Goal: Communication & Community: Answer question/provide support

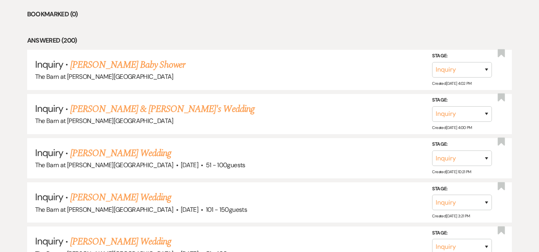
scroll to position [120, 0]
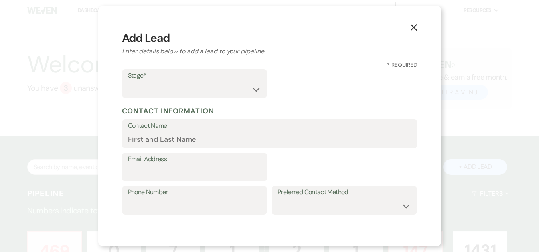
select select "493"
click at [240, 85] on select "Inquiry Follow Up Tour Requested Tour Confirmed Toured Proposal Sent Booked Lost" at bounding box center [194, 90] width 133 height 16
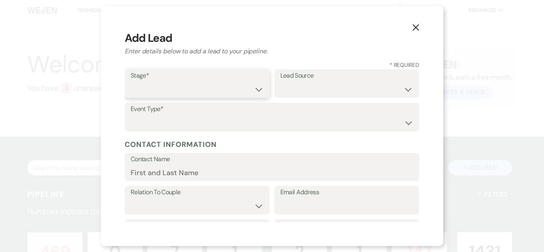
select select "1"
click at [131, 82] on select "Inquiry Follow Up Tour Requested Tour Confirmed Toured Proposal Sent Booked Lost" at bounding box center [197, 90] width 133 height 16
click at [304, 92] on select "Weven Venue Website Instagram Facebook Pinterest Google The Knot Wedding Wire H…" at bounding box center [347, 90] width 133 height 16
select select "5"
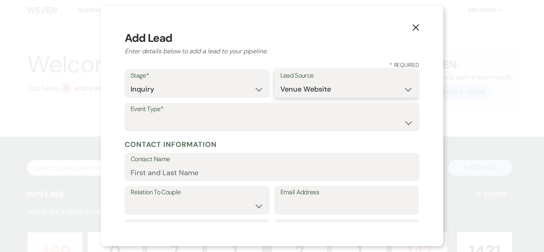
click at [281, 82] on select "Weven Venue Website Instagram Facebook Pinterest Google The Knot Wedding Wire H…" at bounding box center [347, 90] width 133 height 16
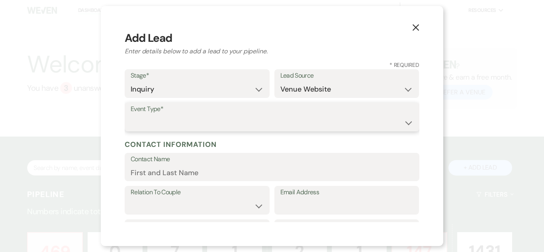
click at [295, 120] on select "Wedding Anniversary Party Baby Shower Bachelorette / Bachelor Party Birthday Pa…" at bounding box center [272, 123] width 283 height 16
select select "1"
click at [131, 115] on select "Wedding Anniversary Party Baby Shower Bachelorette / Bachelor Party Birthday Pa…" at bounding box center [272, 123] width 283 height 16
click at [217, 176] on input "Contact Name" at bounding box center [272, 173] width 283 height 16
paste input "[PERSON_NAME] [EMAIL_ADDRESS][DOMAIN_NAME]"
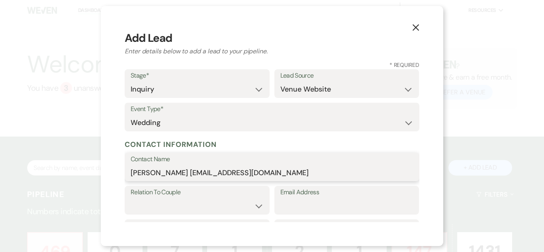
drag, startPoint x: 197, startPoint y: 173, endPoint x: 318, endPoint y: 175, distance: 122.0
click at [318, 175] on input "[PERSON_NAME] [EMAIL_ADDRESS][DOMAIN_NAME]" at bounding box center [272, 173] width 283 height 16
type input "[PERSON_NAME]"
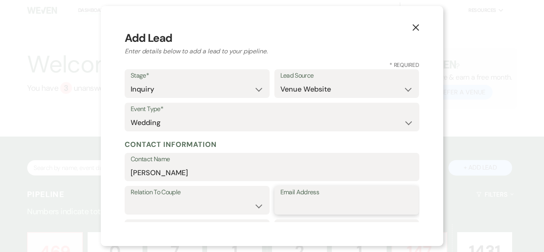
click at [316, 205] on input "Email Address" at bounding box center [347, 207] width 133 height 16
paste input "[EMAIL_ADDRESS][DOMAIN_NAME]"
click at [281, 204] on input "[EMAIL_ADDRESS][DOMAIN_NAME]" at bounding box center [347, 207] width 133 height 16
type input "[EMAIL_ADDRESS][DOMAIN_NAME]"
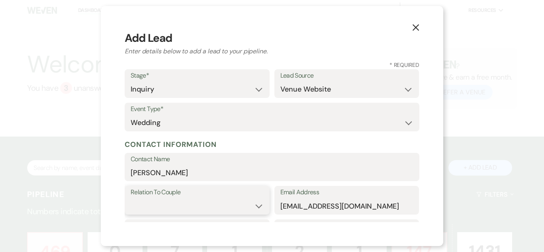
click at [229, 202] on select "Couple Planner Parent of Couple Family Member Friend Other" at bounding box center [197, 207] width 133 height 16
select select "1"
click at [131, 199] on select "Couple Planner Parent of Couple Family Member Friend Other" at bounding box center [197, 207] width 133 height 16
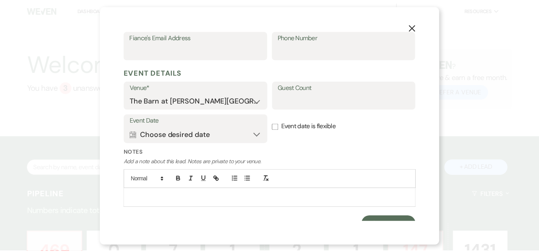
scroll to position [279, 0]
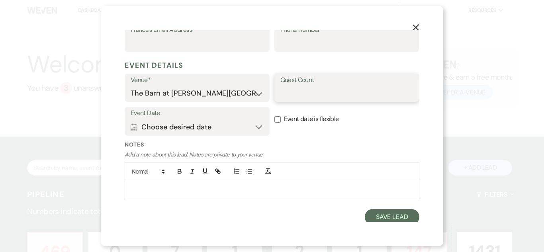
click at [354, 88] on input "Guest Count" at bounding box center [347, 94] width 133 height 16
type input "225"
click at [390, 211] on button "Save Lead" at bounding box center [392, 217] width 55 height 16
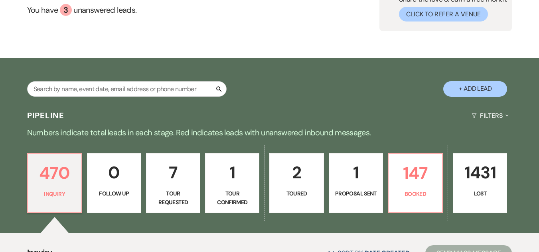
scroll to position [80, 0]
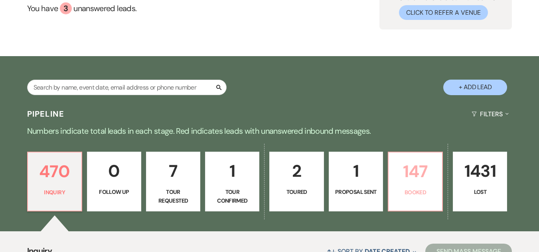
click at [406, 181] on p "147" at bounding box center [415, 171] width 44 height 27
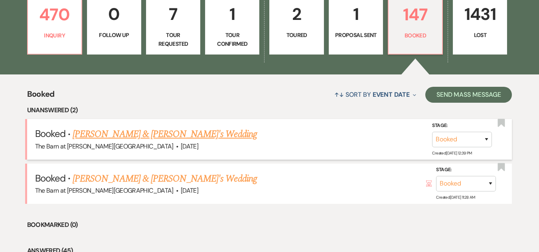
scroll to position [237, 0]
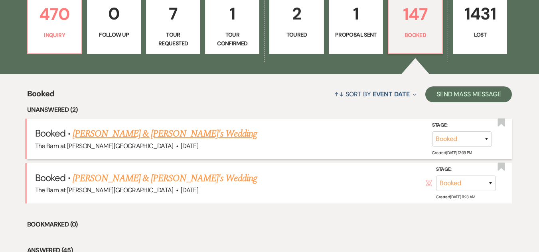
click at [179, 132] on link "[PERSON_NAME] & [PERSON_NAME]'s Wedding" at bounding box center [165, 134] width 184 height 14
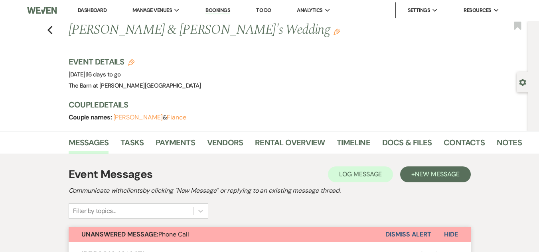
click at [404, 233] on button "Dismiss Alert" at bounding box center [408, 234] width 46 height 15
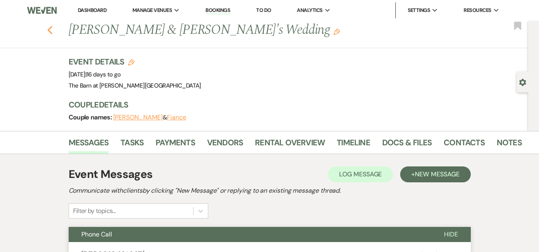
click at [52, 29] on use "button" at bounding box center [49, 30] width 5 height 9
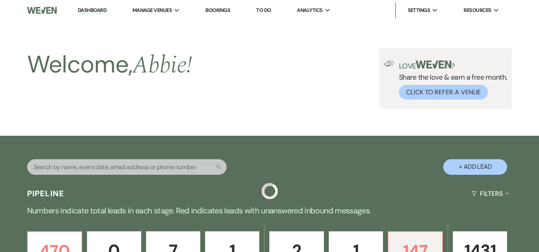
scroll to position [237, 0]
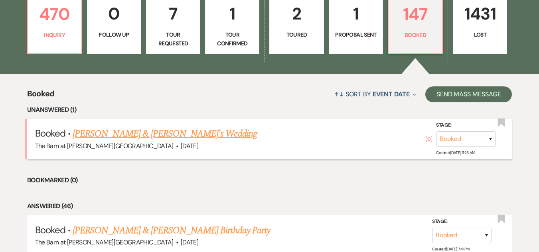
click at [118, 134] on link "[PERSON_NAME] & [PERSON_NAME]'s Wedding" at bounding box center [165, 134] width 184 height 14
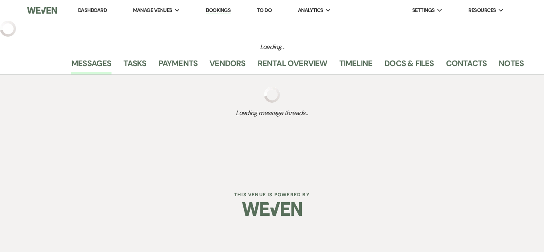
select select "22"
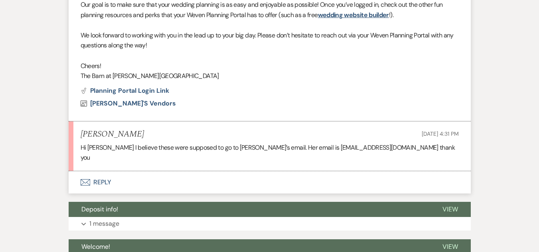
scroll to position [625, 0]
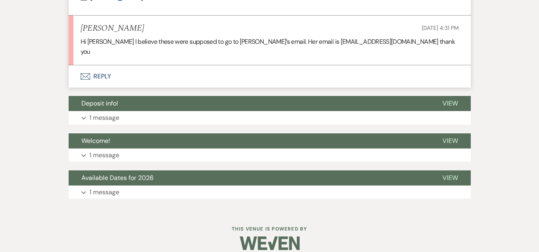
click at [102, 65] on button "Envelope Reply" at bounding box center [270, 76] width 402 height 22
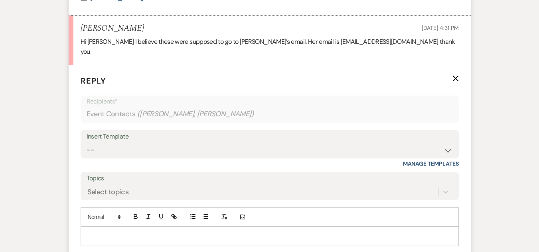
scroll to position [651, 0]
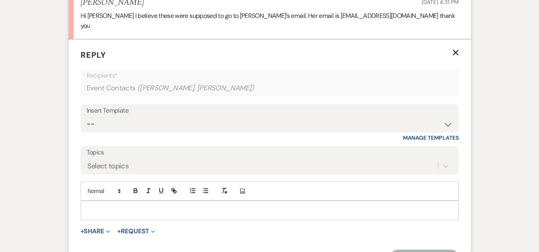
click at [136, 206] on p at bounding box center [269, 210] width 365 height 9
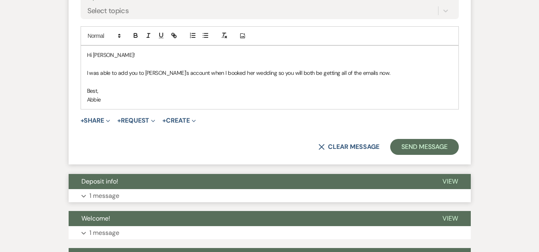
scroll to position [810, 0]
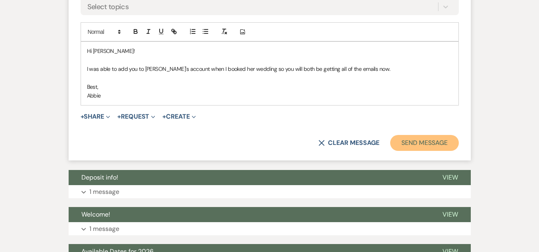
click at [418, 135] on button "Send Message" at bounding box center [424, 143] width 68 height 16
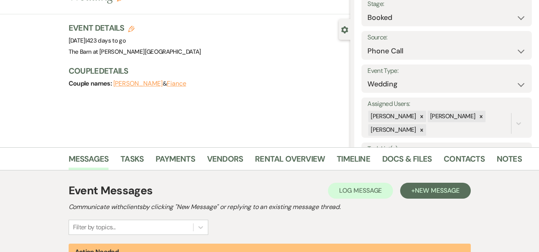
scroll to position [0, 0]
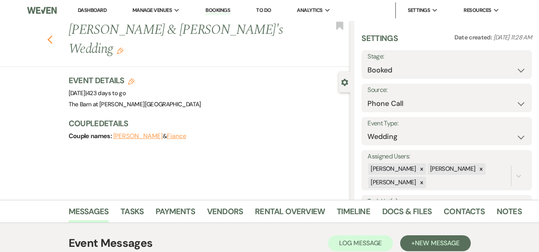
click at [53, 35] on icon "Previous" at bounding box center [50, 40] width 6 height 10
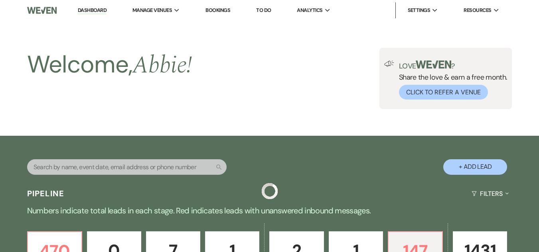
scroll to position [237, 0]
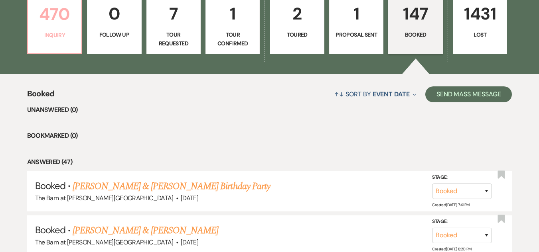
click at [62, 21] on p "470" at bounding box center [55, 14] width 44 height 27
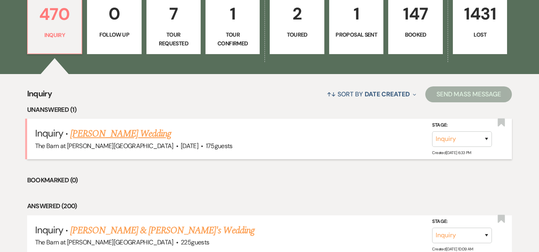
click at [99, 134] on link "[PERSON_NAME] Wedding" at bounding box center [120, 134] width 101 height 14
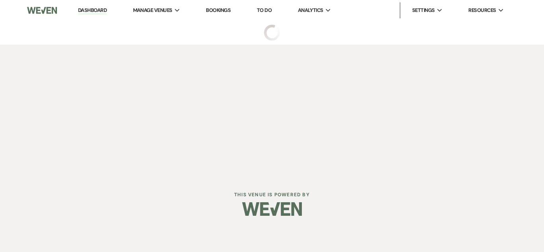
select select "3"
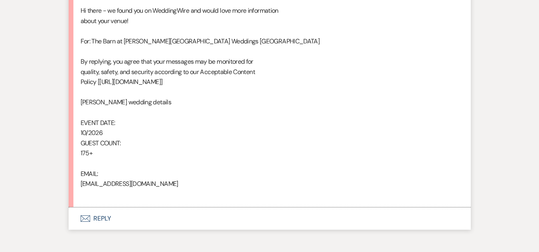
scroll to position [501, 0]
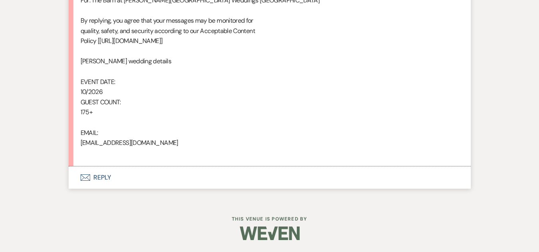
click at [98, 175] on button "Envelope Reply" at bounding box center [270, 178] width 402 height 22
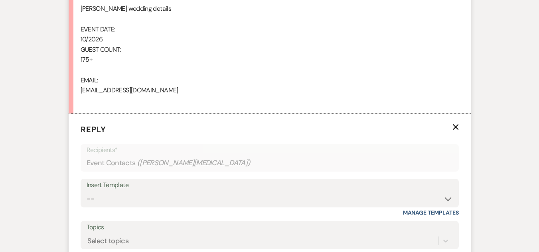
scroll to position [659, 0]
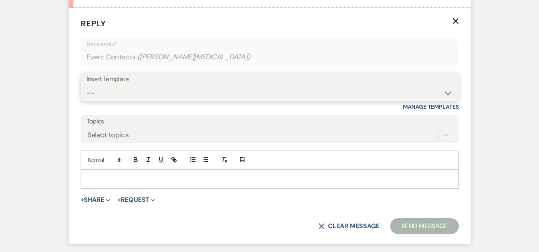
click at [213, 93] on select "-- Weven Planning Portal Introduction (Booked Events) Welcome Email Offboarding…" at bounding box center [269, 93] width 366 height 16
select select "4054"
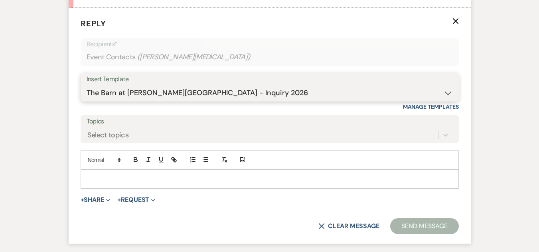
click at [86, 85] on select "-- Weven Planning Portal Introduction (Booked Events) Welcome Email Offboarding…" at bounding box center [269, 93] width 366 height 16
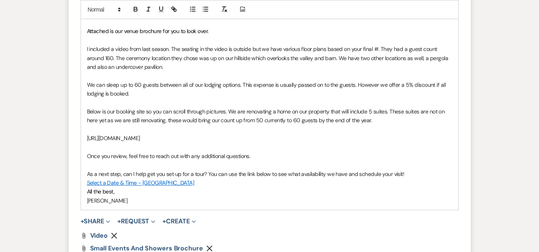
scroll to position [843, 0]
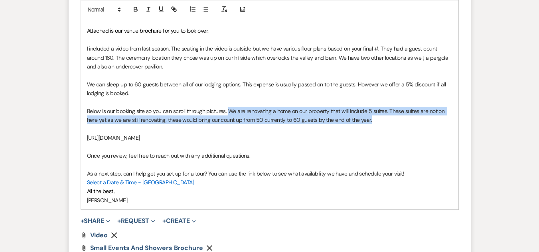
drag, startPoint x: 382, startPoint y: 124, endPoint x: 228, endPoint y: 110, distance: 154.9
click at [228, 110] on p "Below is our booking site so you can scroll through pictures. We are renovating…" at bounding box center [269, 116] width 365 height 18
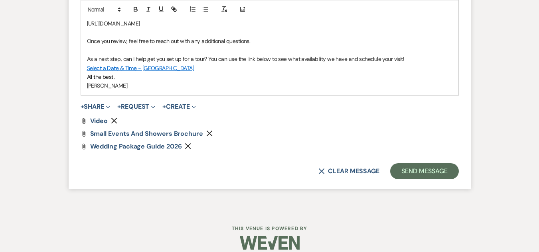
scroll to position [959, 0]
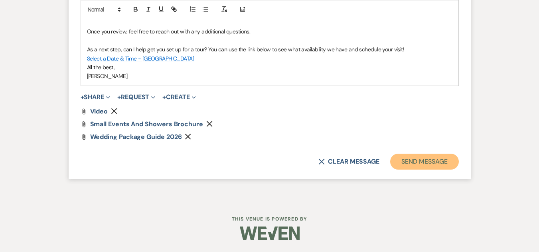
click at [414, 162] on button "Send Message" at bounding box center [424, 162] width 68 height 16
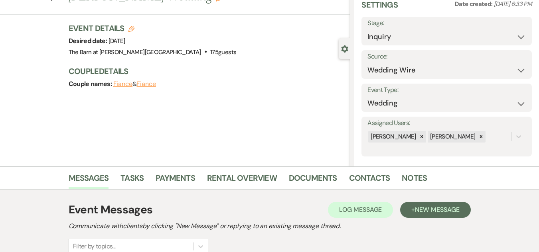
scroll to position [0, 0]
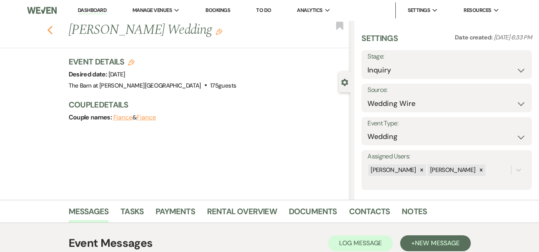
click at [52, 30] on use "button" at bounding box center [49, 30] width 5 height 9
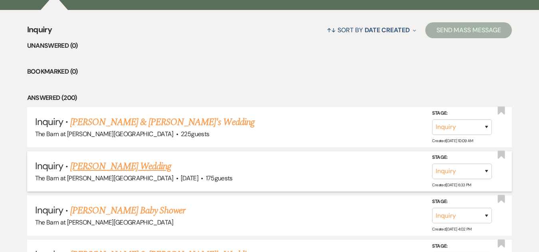
scroll to position [356, 0]
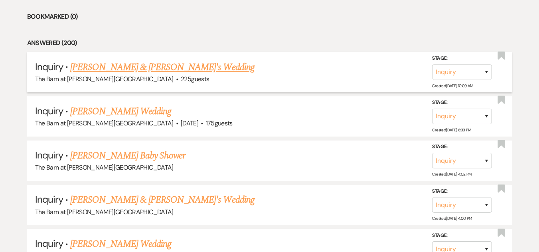
click at [147, 65] on link "[PERSON_NAME] & [PERSON_NAME]'s Wedding" at bounding box center [162, 67] width 184 height 14
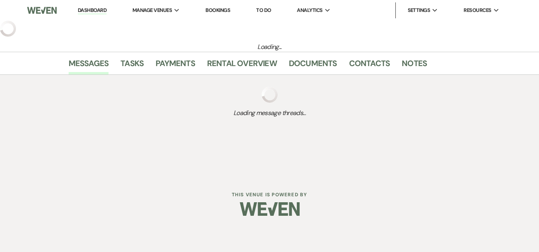
select select "5"
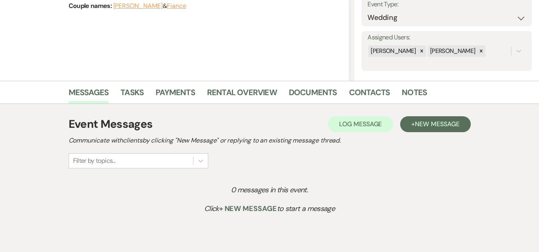
scroll to position [120, 0]
click at [425, 122] on span "New Message" at bounding box center [437, 124] width 44 height 8
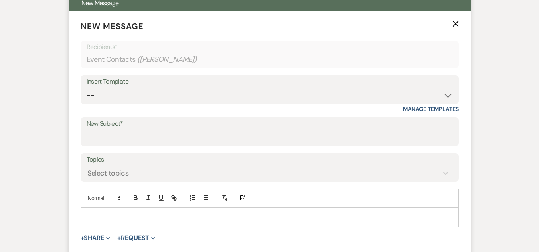
scroll to position [331, 0]
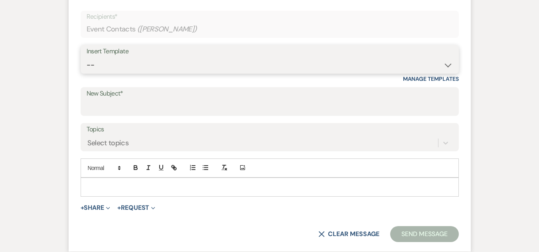
click at [305, 61] on select "-- Weven Planning Portal Introduction (Booked Events) Welcome Email Offboarding…" at bounding box center [269, 65] width 366 height 16
select select "5124"
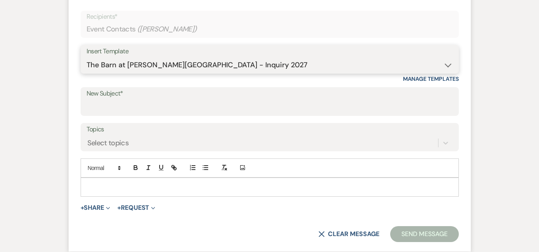
click at [86, 57] on select "-- Weven Planning Portal Introduction (Booked Events) Welcome Email Offboarding…" at bounding box center [269, 65] width 366 height 16
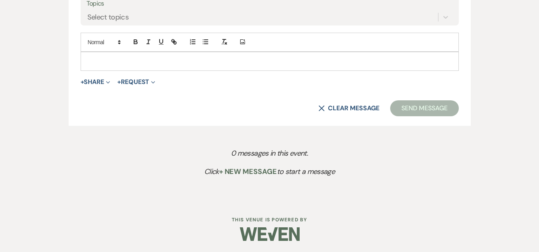
scroll to position [458, 0]
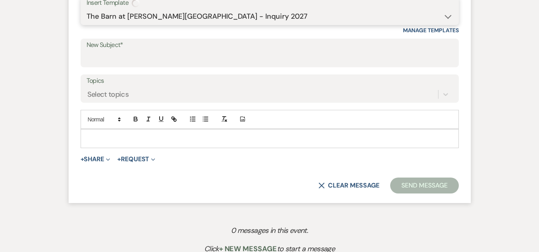
type input "The Barn at [PERSON_NAME][GEOGRAPHIC_DATA] - Inquiry"
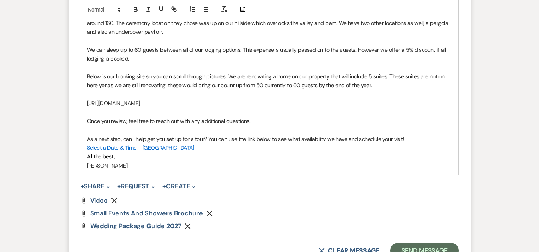
scroll to position [578, 0]
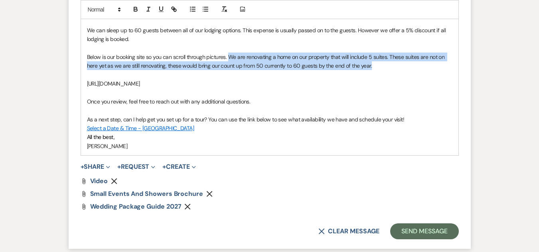
drag, startPoint x: 377, startPoint y: 65, endPoint x: 230, endPoint y: 60, distance: 148.0
click at [230, 60] on p "Below is our booking site so you can scroll through pictures. We are renovating…" at bounding box center [269, 62] width 365 height 18
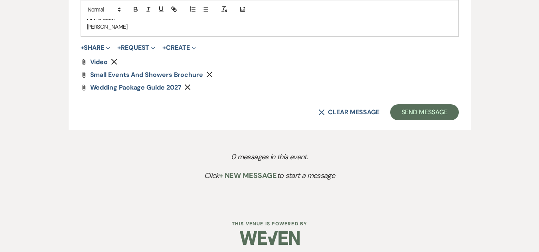
scroll to position [693, 0]
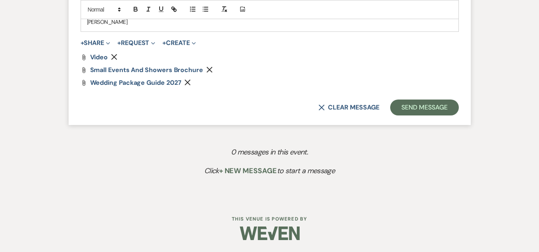
drag, startPoint x: 408, startPoint y: 94, endPoint x: 406, endPoint y: 99, distance: 5.6
click at [405, 103] on button "Send Message" at bounding box center [424, 108] width 68 height 16
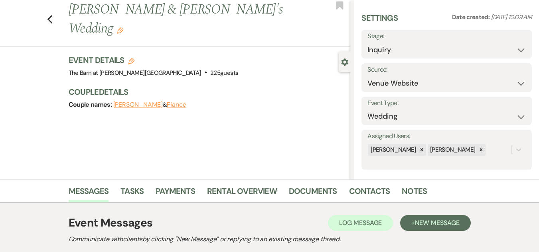
scroll to position [0, 0]
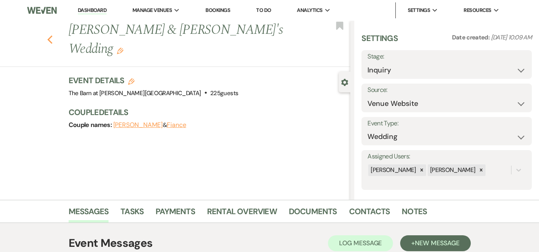
click at [50, 35] on icon "Previous" at bounding box center [50, 40] width 6 height 10
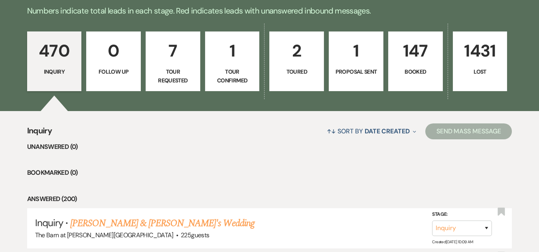
scroll to position [197, 0]
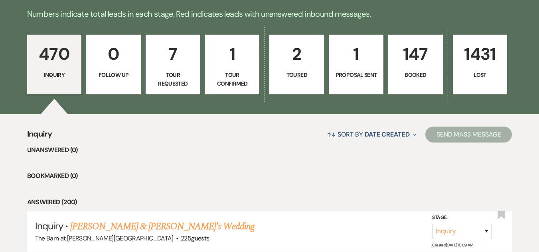
click at [410, 70] on link "147 Booked" at bounding box center [415, 65] width 55 height 60
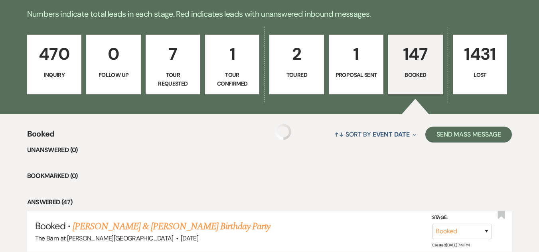
click at [410, 70] on link "147 Booked" at bounding box center [415, 65] width 55 height 60
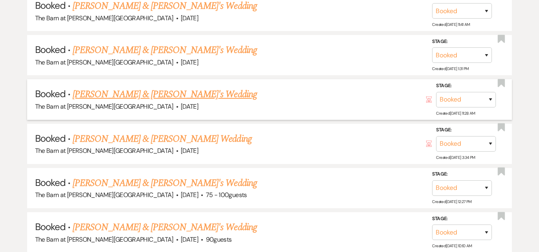
scroll to position [2190, 0]
click at [163, 94] on link "[PERSON_NAME] & [PERSON_NAME]'s Wedding" at bounding box center [165, 95] width 184 height 14
select select "22"
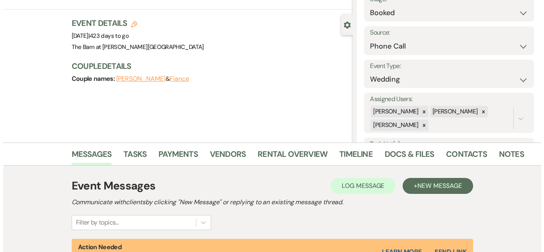
scroll to position [43, 0]
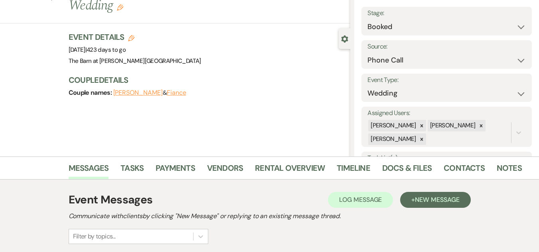
click at [140, 90] on button "[PERSON_NAME]" at bounding box center [137, 93] width 49 height 6
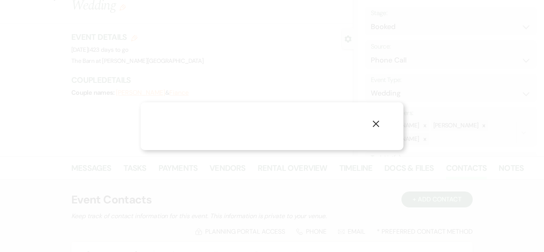
select select "1"
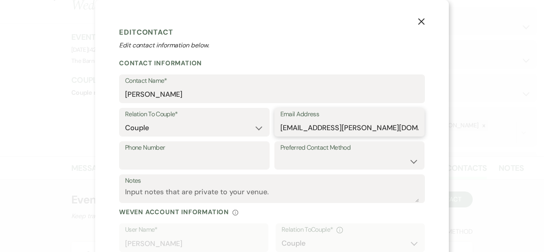
click at [291, 129] on input "[EMAIL_ADDRESS][PERSON_NAME][DOMAIN_NAME]" at bounding box center [350, 128] width 139 height 16
click at [312, 128] on input "[EMAIL_ADDRESS][PERSON_NAME][DOMAIN_NAME]" at bounding box center [350, 128] width 139 height 16
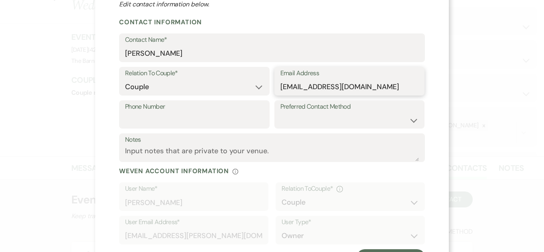
scroll to position [78, 0]
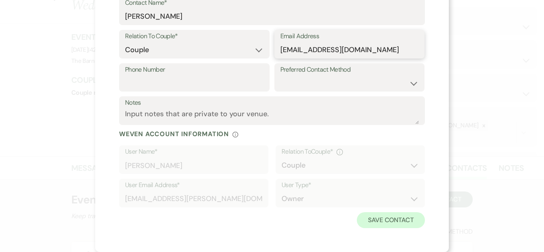
type input "[EMAIL_ADDRESS][DOMAIN_NAME]"
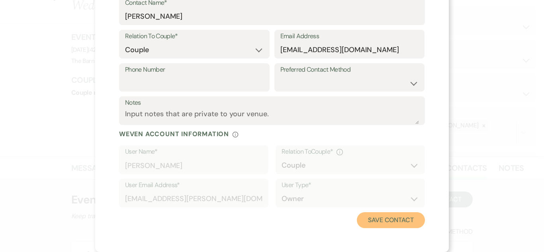
click at [376, 220] on button "Save Contact" at bounding box center [391, 220] width 68 height 16
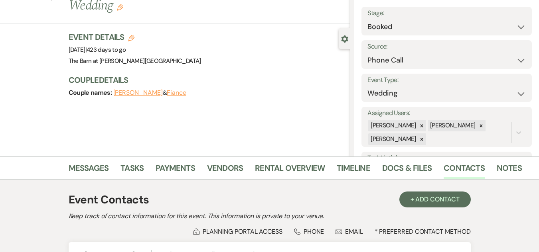
click at [130, 90] on button "[PERSON_NAME]" at bounding box center [137, 93] width 49 height 6
select select "1"
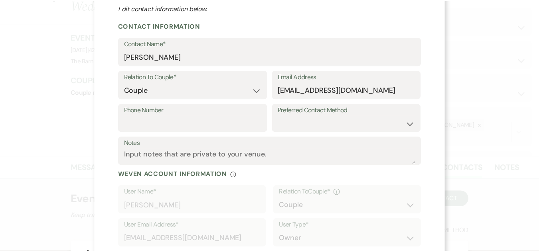
scroll to position [0, 0]
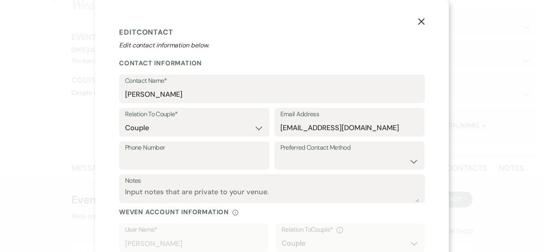
click at [418, 22] on icon "X" at bounding box center [421, 21] width 7 height 7
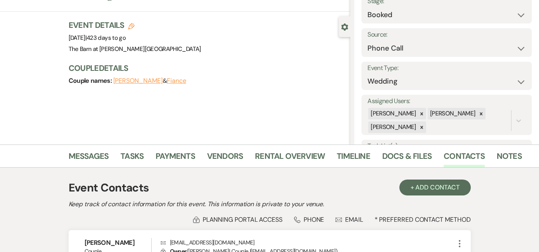
scroll to position [19, 0]
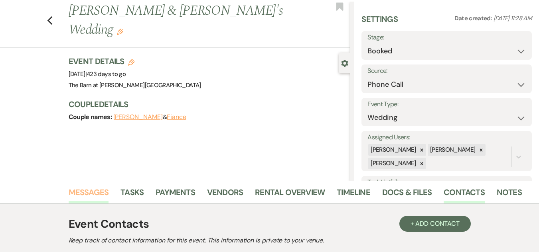
click at [92, 189] on link "Messages" at bounding box center [89, 195] width 40 height 18
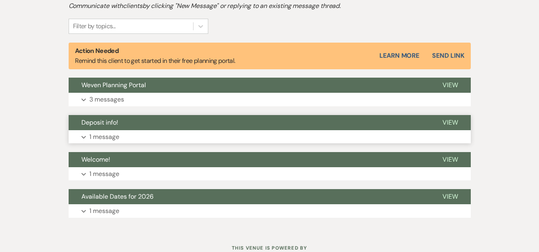
scroll to position [258, 0]
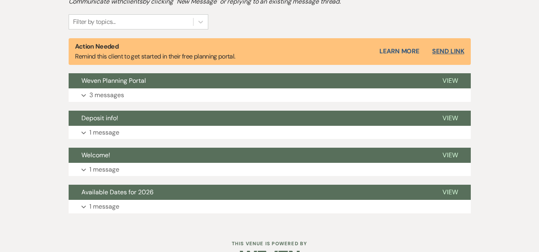
click at [446, 50] on button "Send Link" at bounding box center [448, 51] width 32 height 6
select select "14"
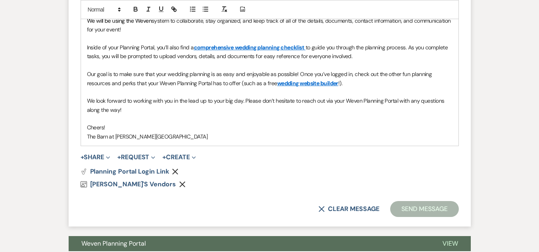
scroll to position [628, 0]
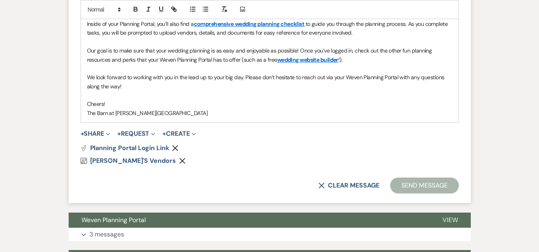
click at [407, 187] on button "Send Message" at bounding box center [424, 186] width 68 height 16
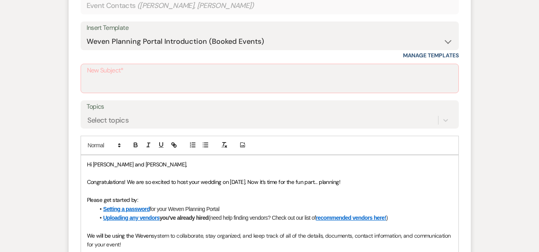
scroll to position [390, 0]
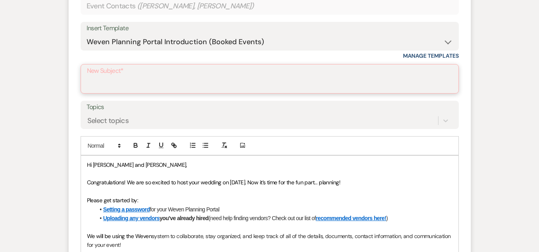
click at [252, 83] on input "New Subject*" at bounding box center [269, 85] width 365 height 16
type input "Weven Planning Portal"
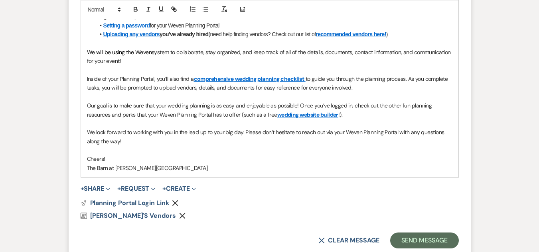
scroll to position [589, 0]
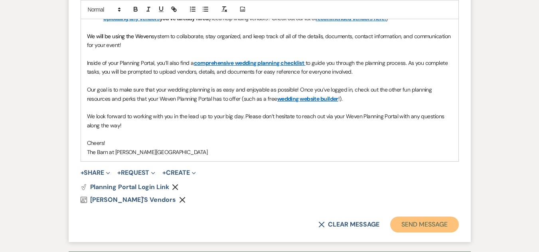
click at [414, 221] on button "Send Message" at bounding box center [424, 225] width 68 height 16
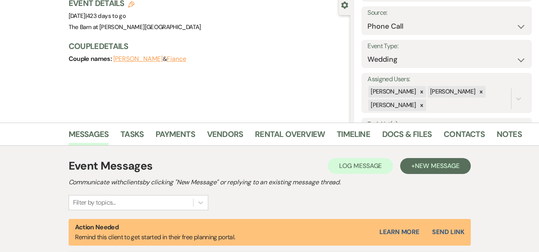
scroll to position [0, 0]
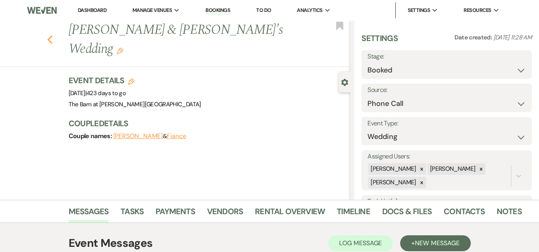
click at [52, 35] on icon "Previous" at bounding box center [50, 40] width 6 height 10
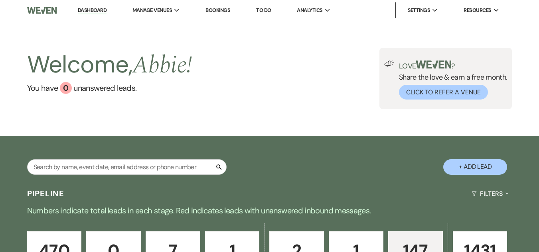
click at [257, 62] on div "Welcome, Abbie ! You have 0 unanswered lead s . Love ? Share the love & earn a …" at bounding box center [269, 78] width 539 height 61
